Goal: Check status: Check status

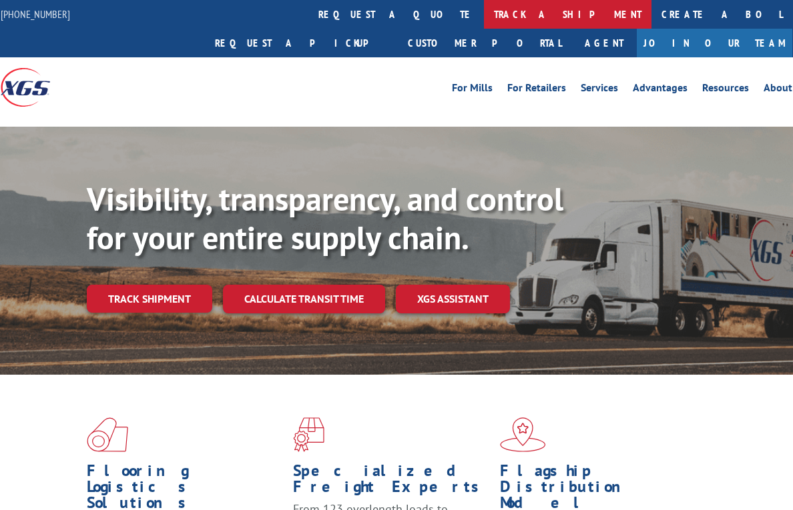
click at [484, 17] on link "track a shipment" at bounding box center [567, 14] width 167 height 29
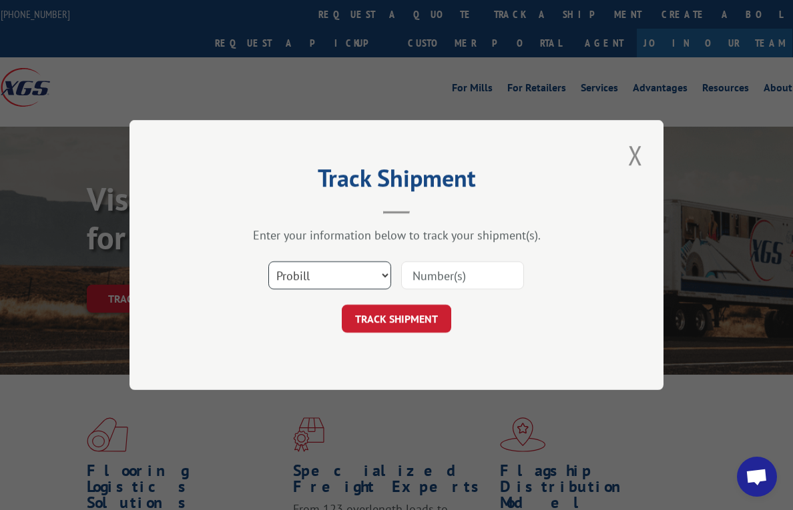
click at [315, 285] on select "Select category... Probill BOL PO" at bounding box center [329, 276] width 123 height 28
select select "bol"
click at [268, 262] on select "Select category... Probill BOL PO" at bounding box center [329, 276] width 123 height 28
click at [448, 272] on input at bounding box center [462, 276] width 123 height 28
paste input "0499786"
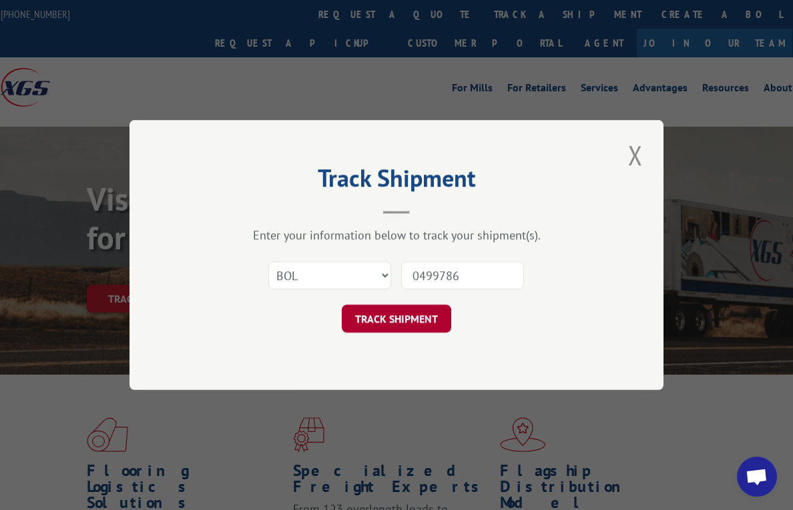
type input "0499786"
click at [397, 307] on button "TRACK SHIPMENT" at bounding box center [396, 319] width 109 height 28
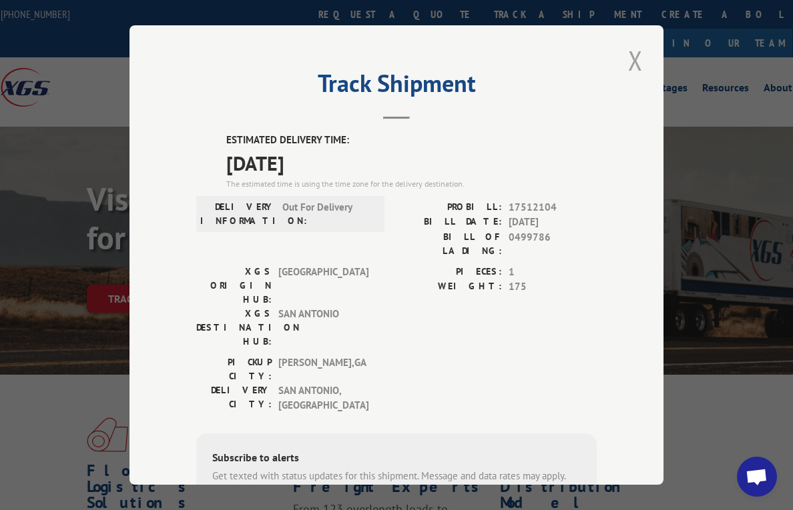
click at [631, 55] on button "Close modal" at bounding box center [635, 60] width 23 height 37
